Goal: Navigation & Orientation: Go to known website

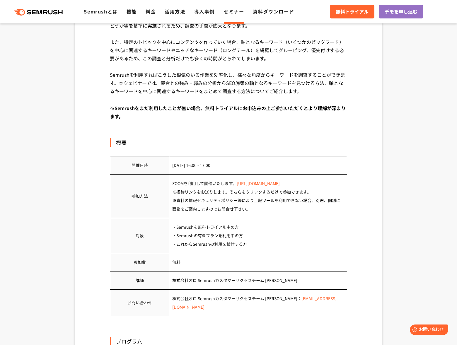
scroll to position [296, 0]
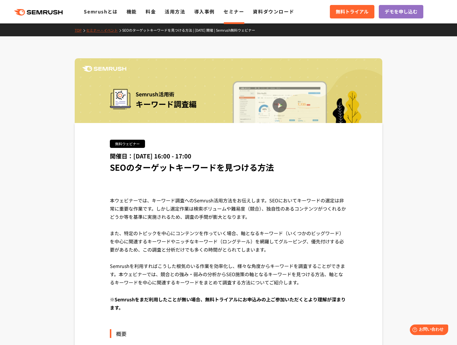
drag, startPoint x: 37, startPoint y: 10, endPoint x: 50, endPoint y: 12, distance: 13.3
click at [37, 10] on polygon at bounding box center [40, 12] width 6 height 4
